Goal: Book appointment/travel/reservation

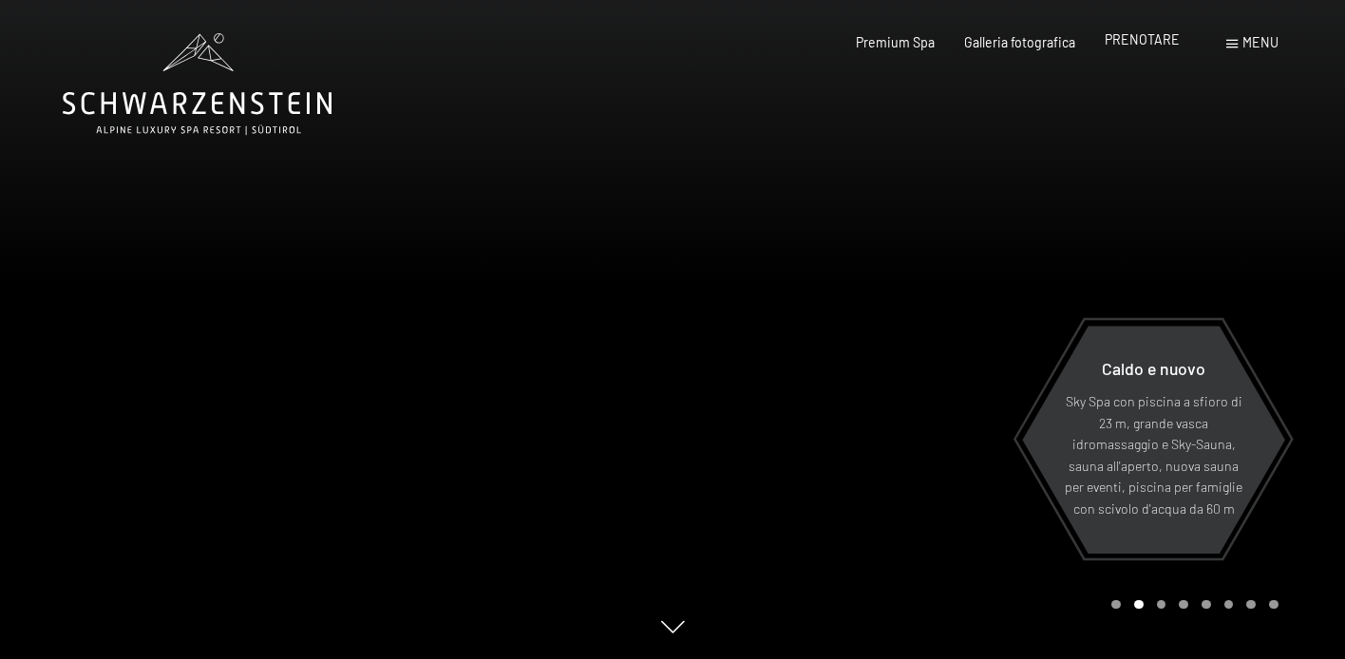
click at [1142, 44] on span "PRENOTARE" at bounding box center [1142, 39] width 75 height 16
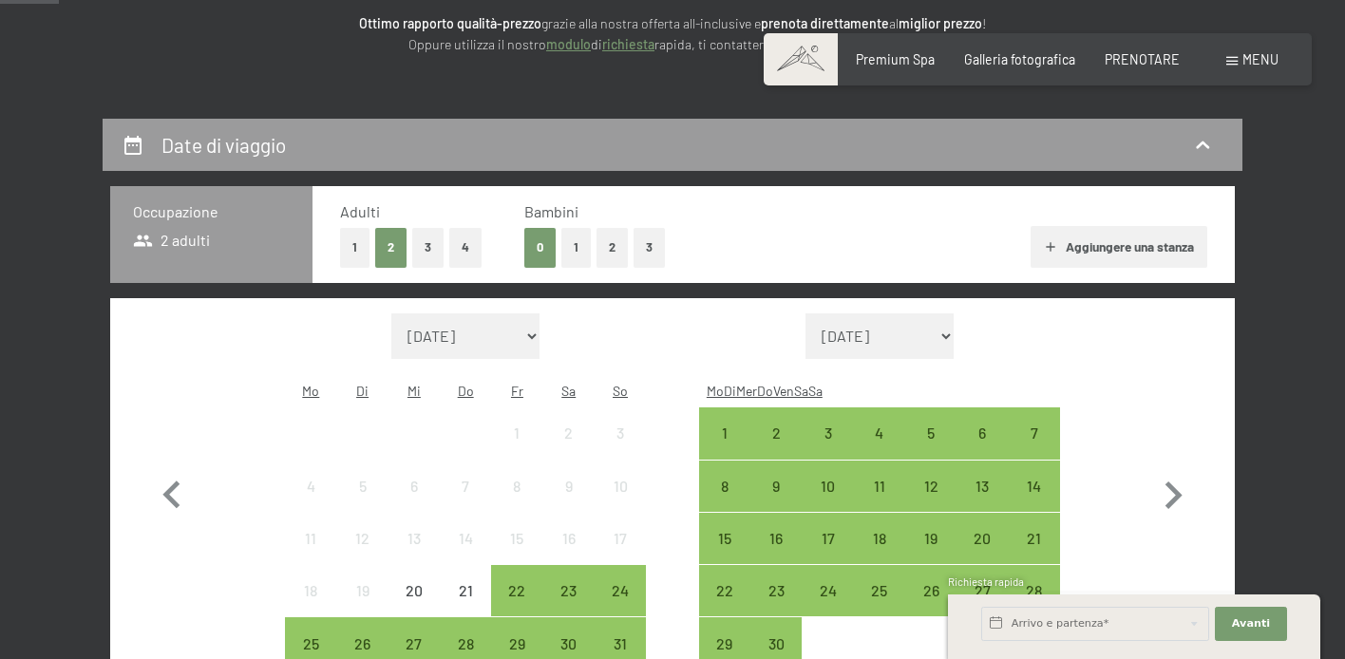
scroll to position [289, 0]
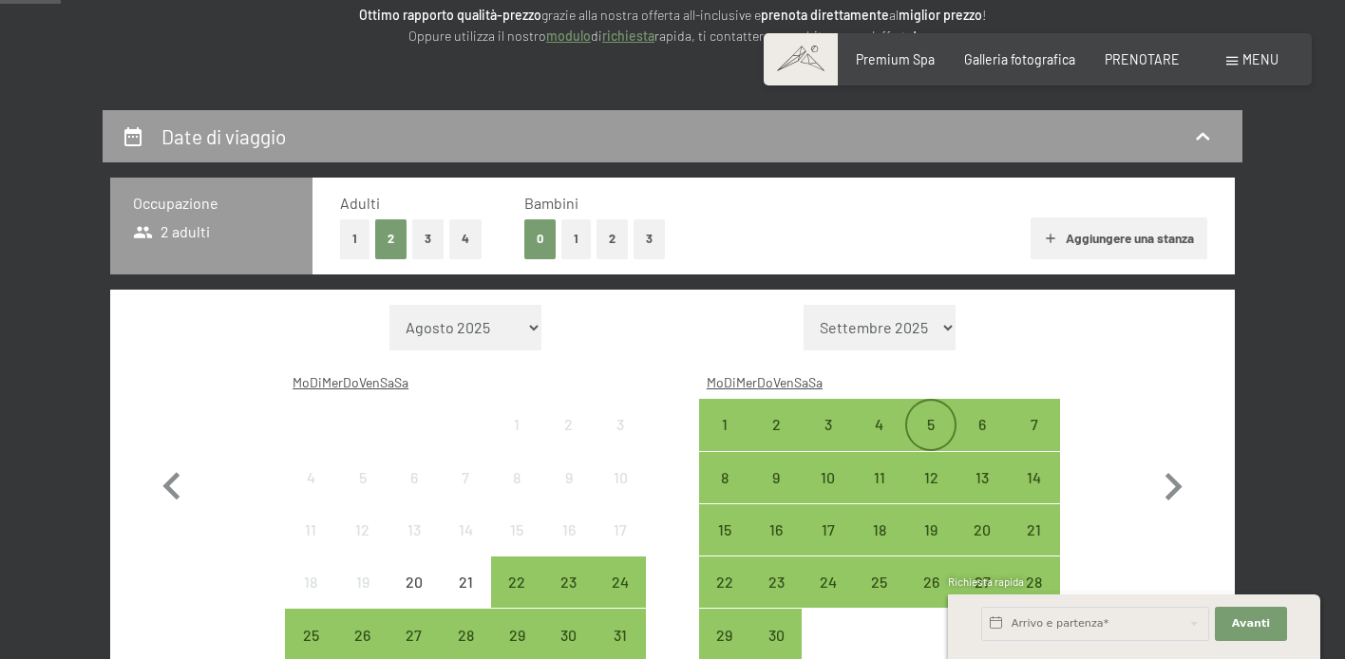
click at [917, 417] on div "5" at bounding box center [930, 440] width 47 height 47
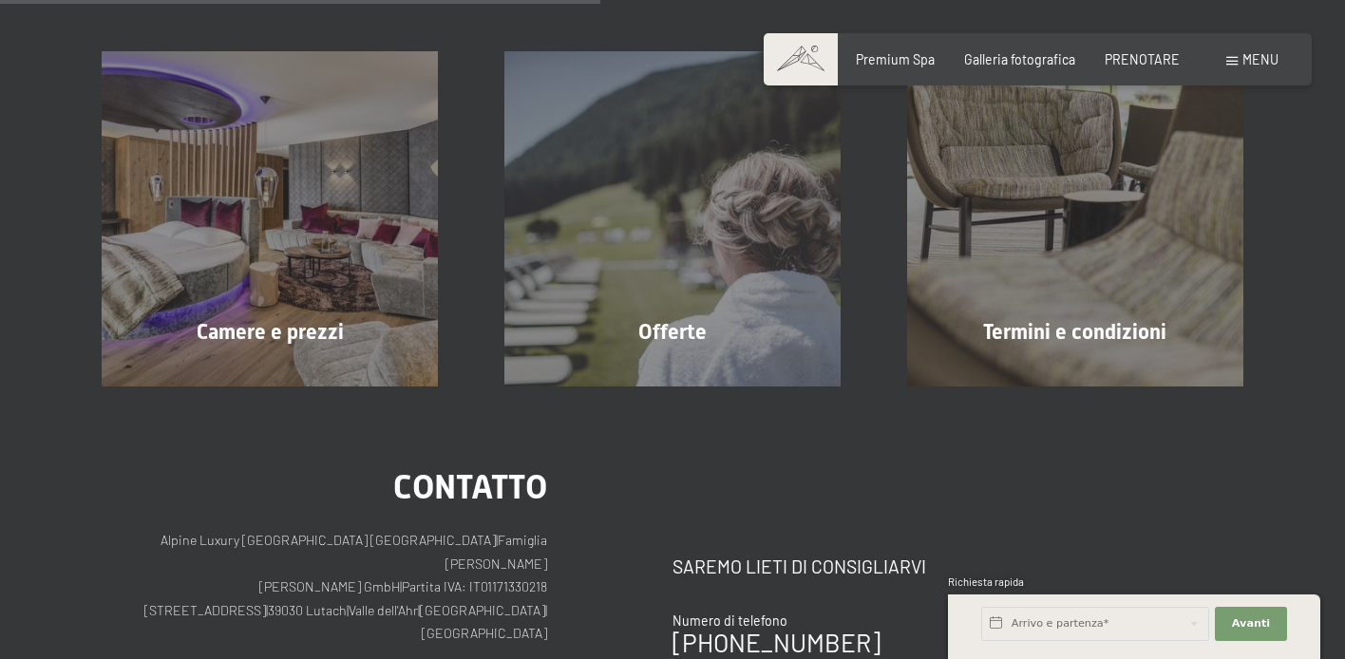
scroll to position [438, 0]
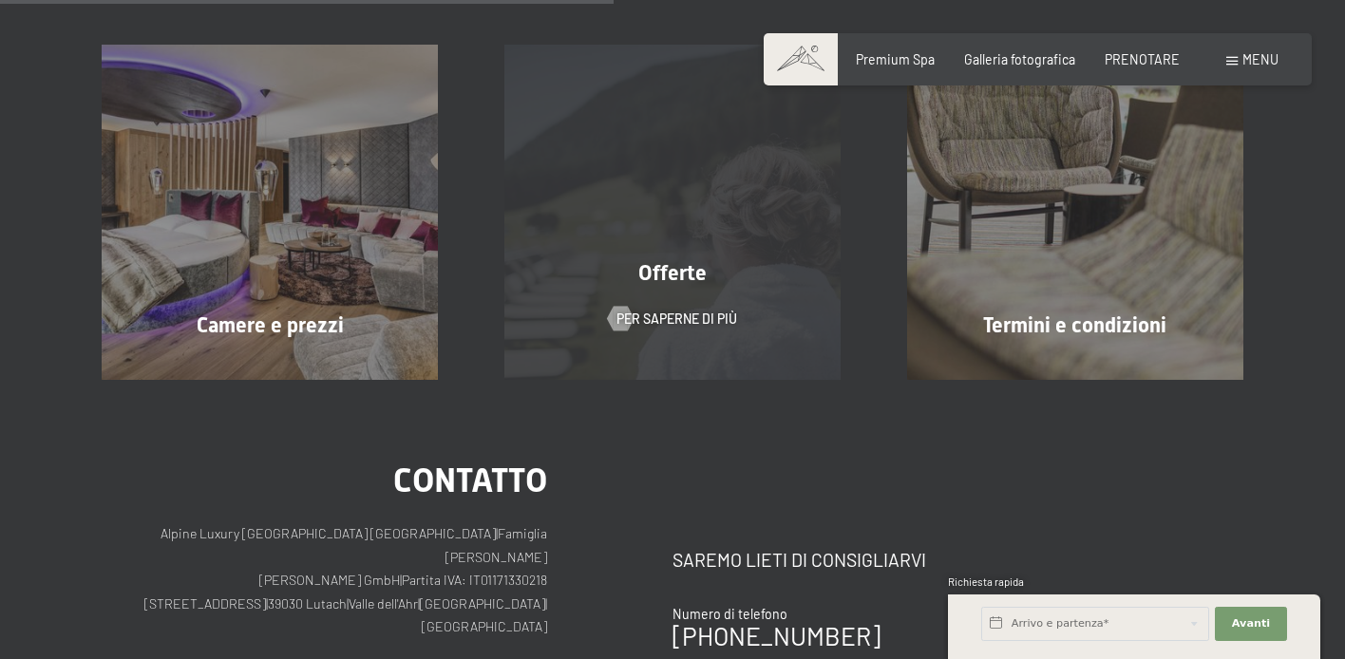
click at [731, 334] on div "Offerte PER SAPERNE DI PIÙ" at bounding box center [672, 212] width 403 height 335
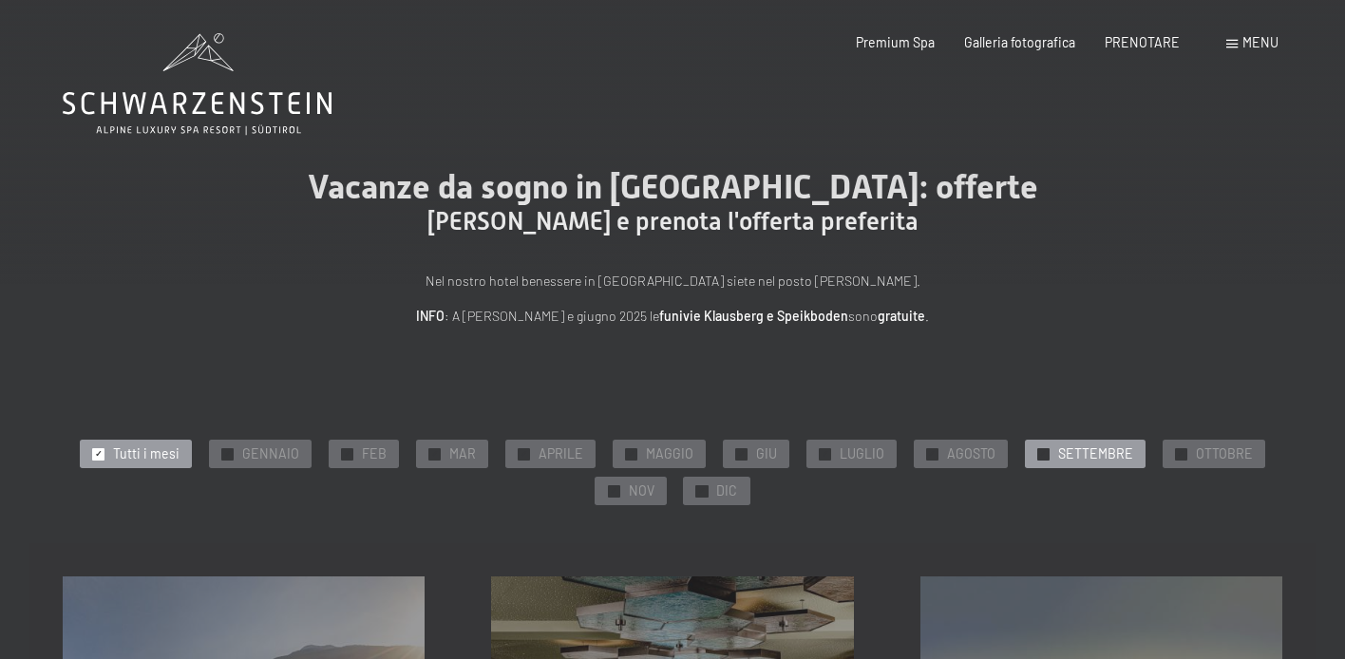
click at [1078, 448] on span "SETTEMBRE" at bounding box center [1095, 453] width 75 height 19
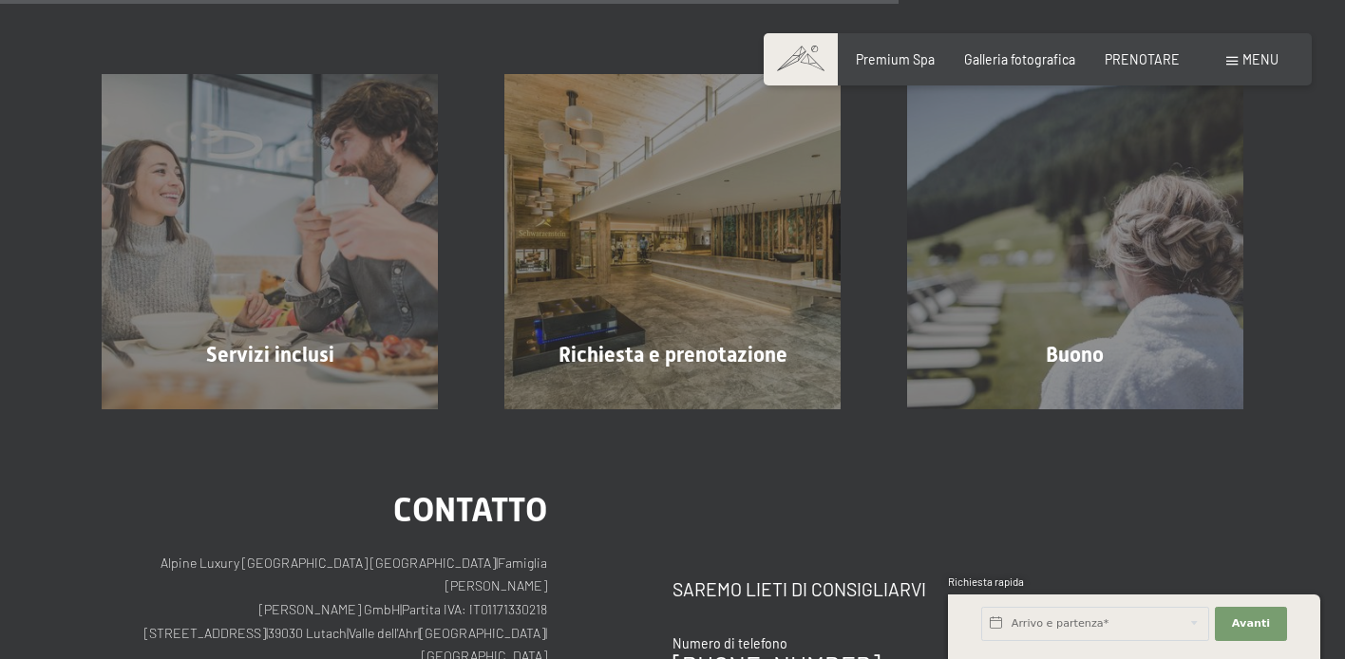
scroll to position [1365, 0]
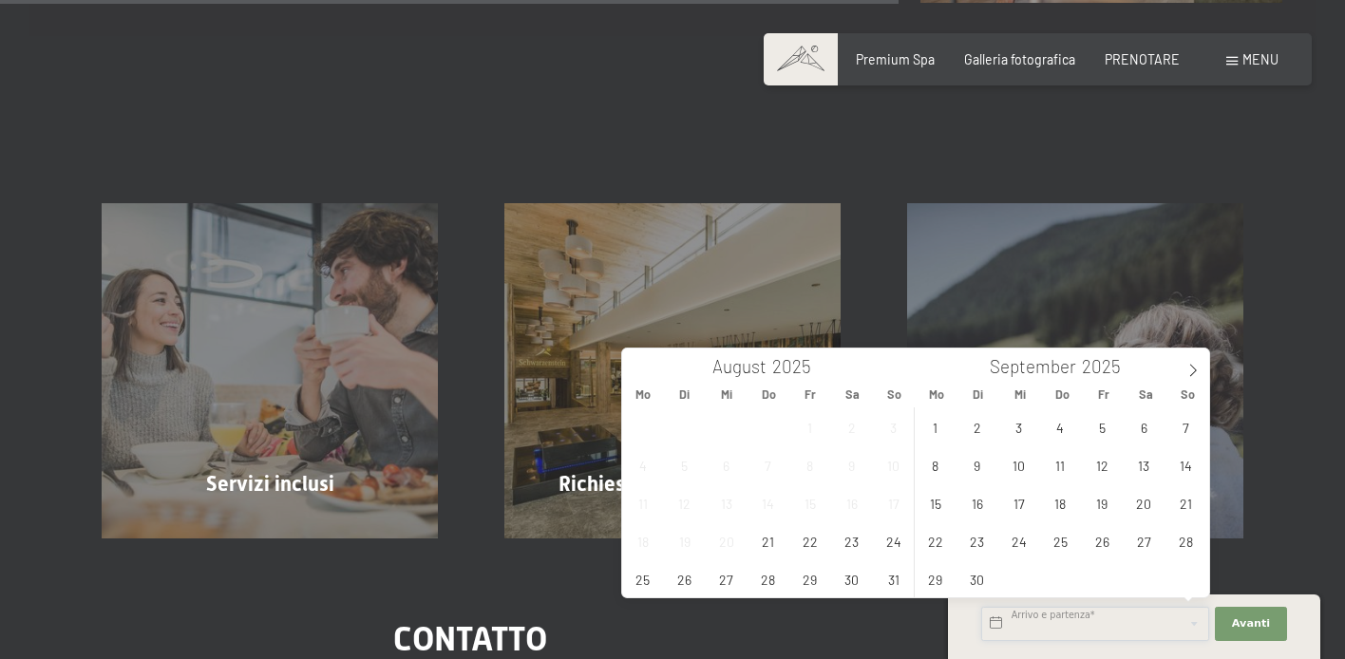
click at [1046, 617] on input "text" at bounding box center [1095, 624] width 228 height 34
click at [1105, 433] on span "5" at bounding box center [1102, 426] width 37 height 37
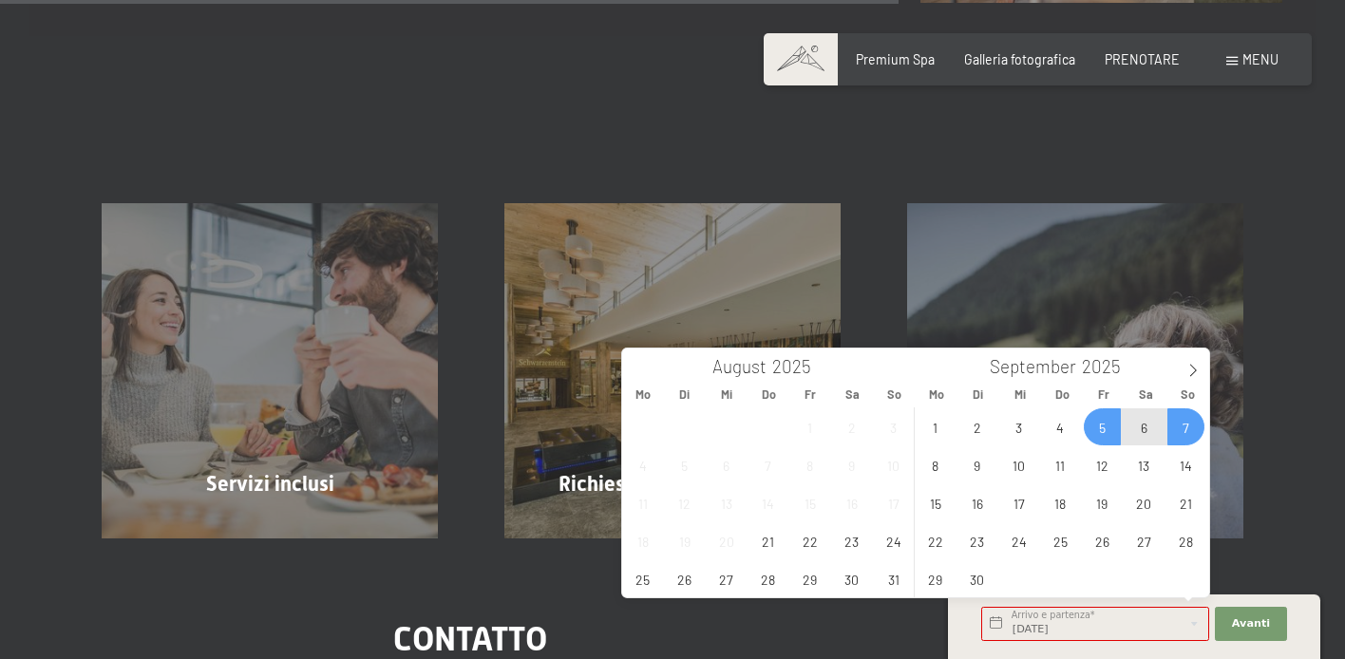
click at [1197, 432] on span "7" at bounding box center [1185, 426] width 37 height 37
type input "Fr. 05.09.2025 - So. 07.09.2025"
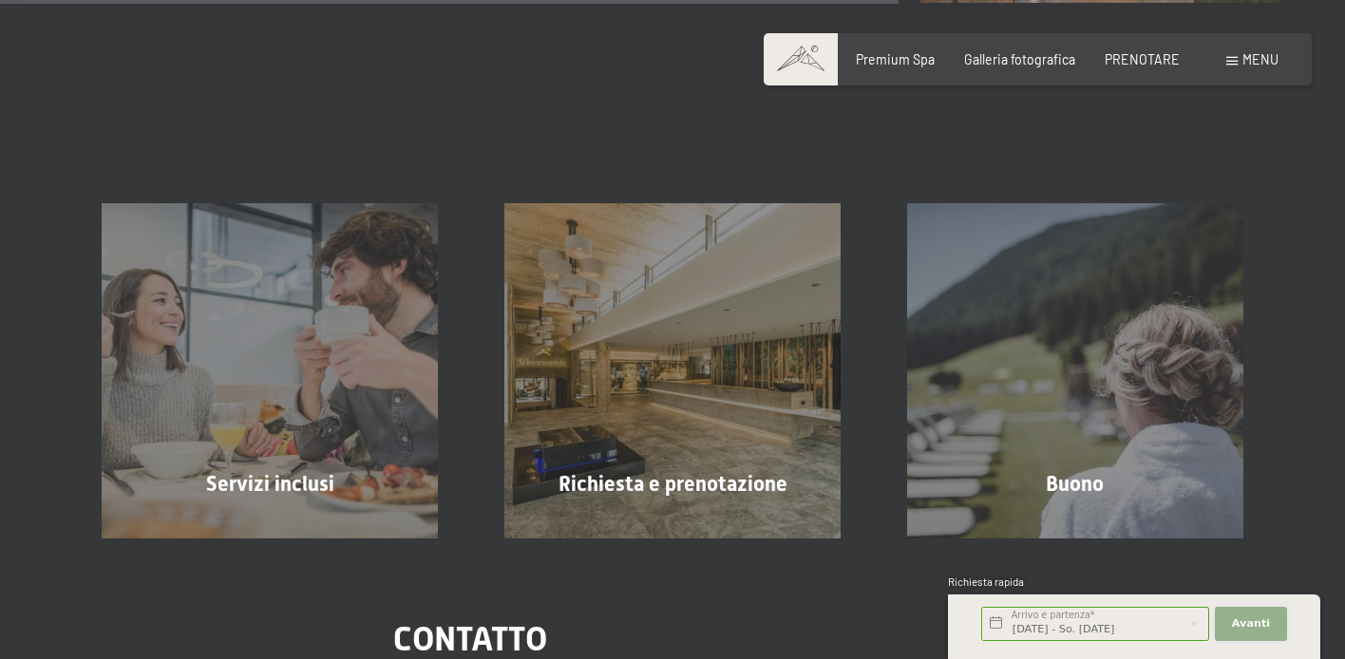
click at [1248, 616] on span "Avanti" at bounding box center [1251, 623] width 38 height 15
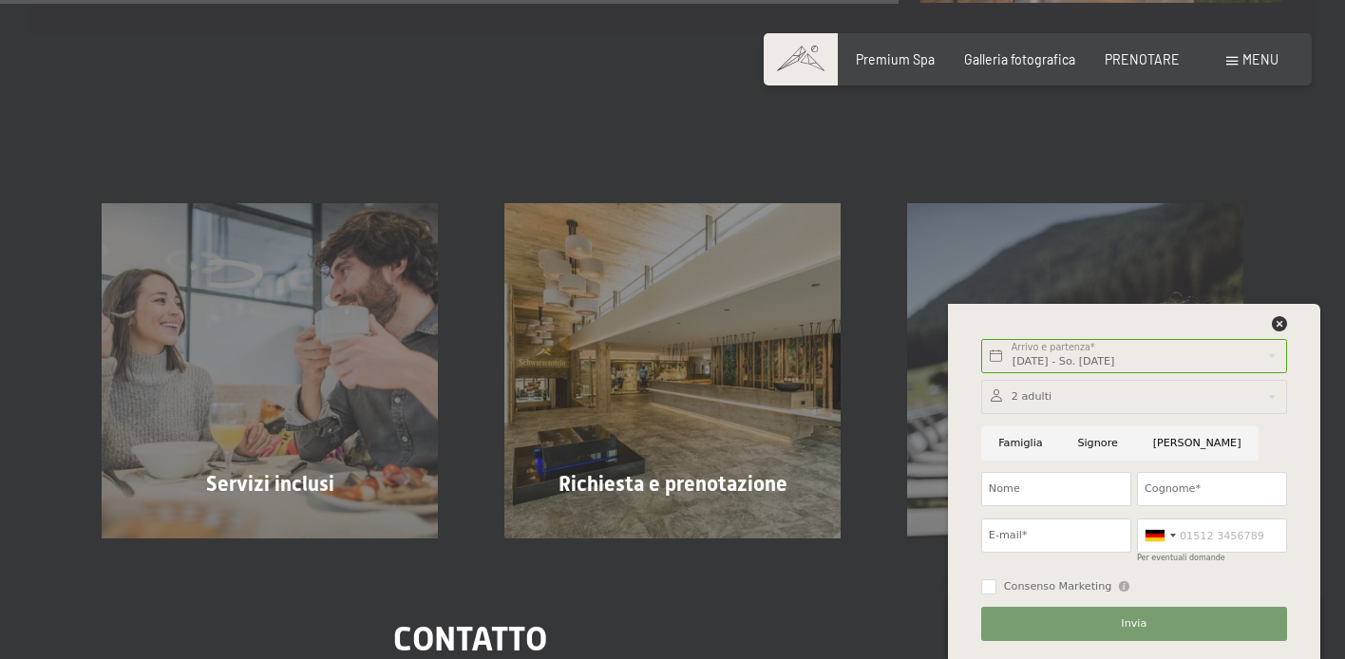
click at [1101, 444] on input "Signore" at bounding box center [1097, 443] width 75 height 34
radio input "true"
click at [1107, 493] on input "Nome" at bounding box center [1056, 489] width 150 height 34
type input "Mauro"
type input "Ferraro"
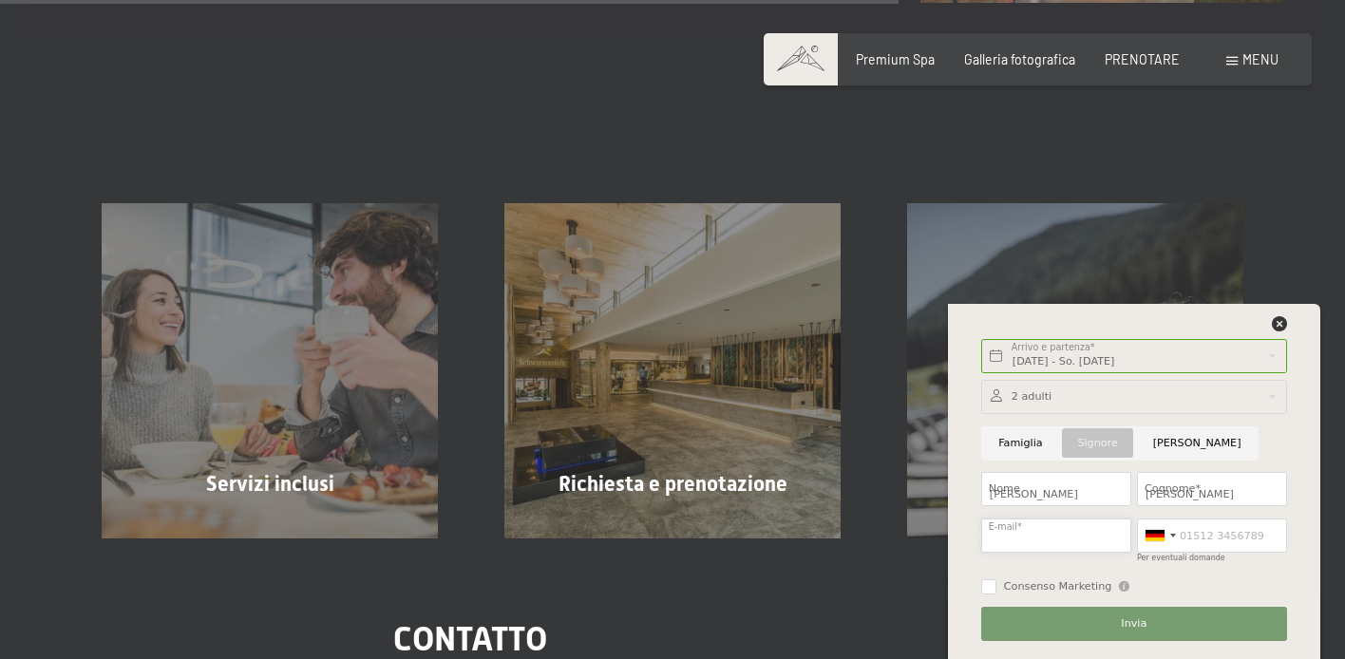
type input "maurojamilabar@gmail.com"
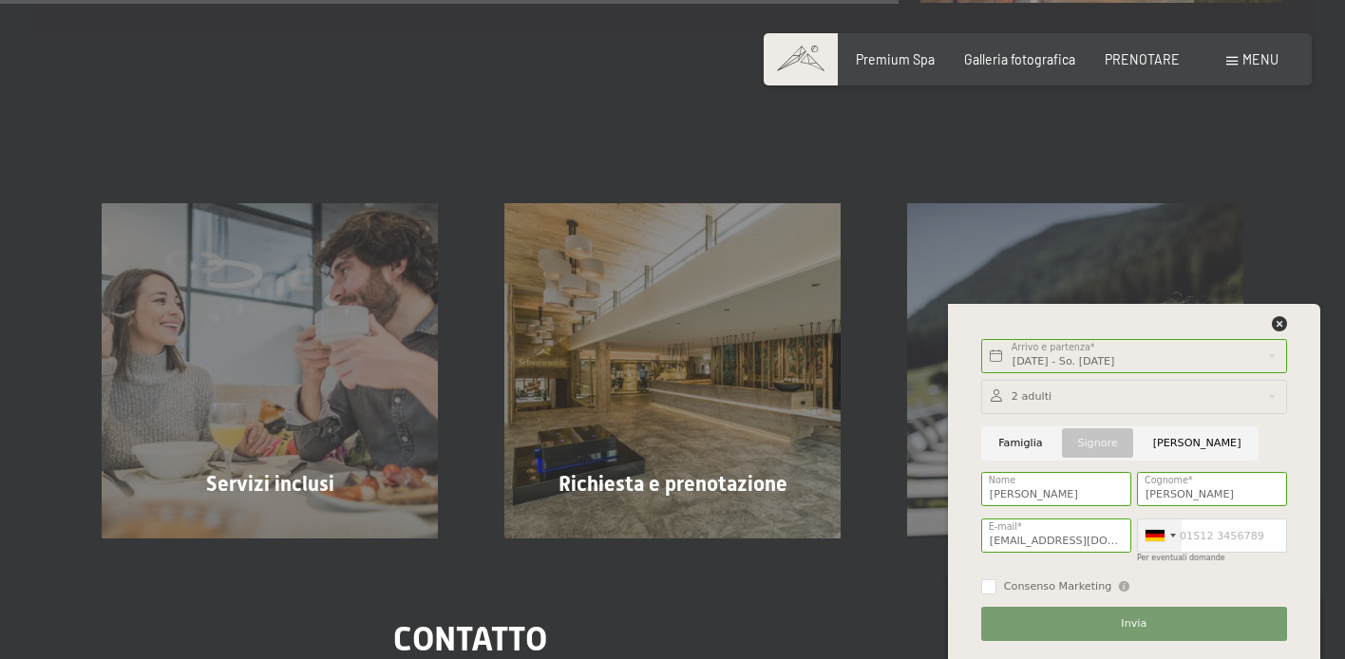
click at [1173, 536] on div at bounding box center [1173, 536] width 6 height 4
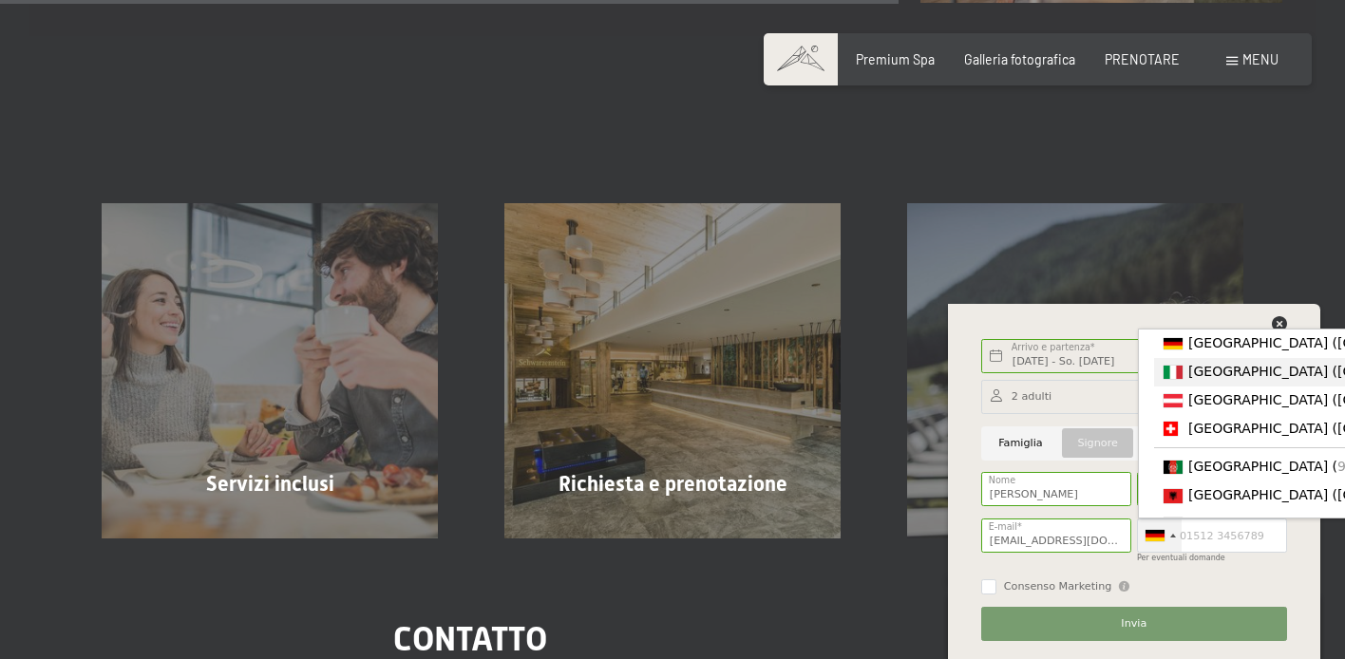
click at [1195, 378] on span "Italia (Italia)" at bounding box center [1335, 371] width 294 height 15
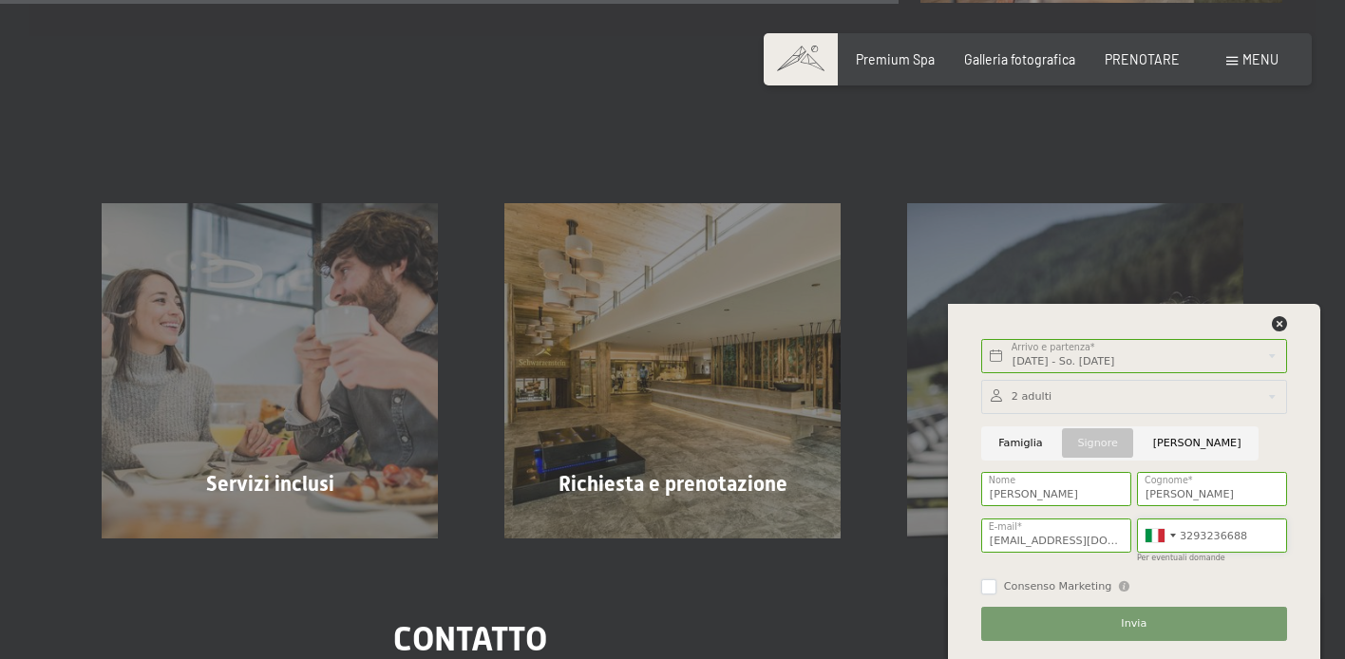
type input "3293236688"
click at [988, 584] on input "Consenso Marketing" at bounding box center [988, 586] width 15 height 15
checkbox input "true"
click at [1101, 631] on button "Invia" at bounding box center [1134, 624] width 306 height 34
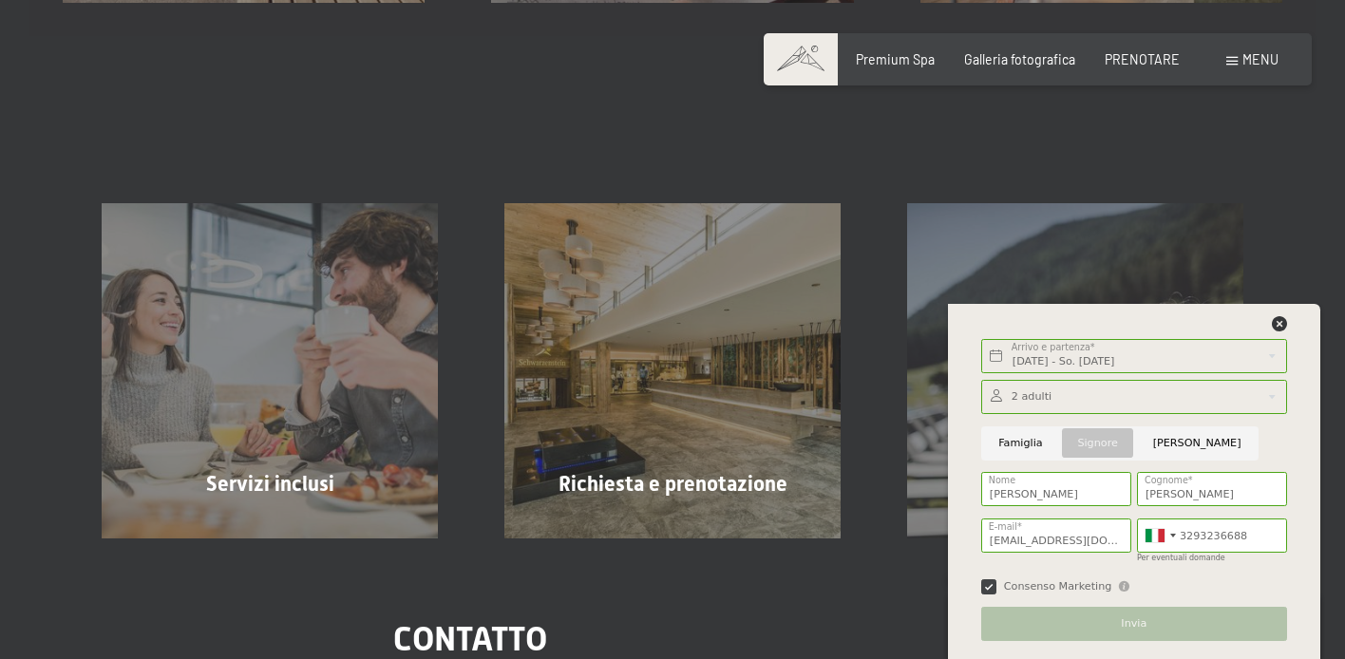
scroll to position [0, 0]
